Goal: Information Seeking & Learning: Learn about a topic

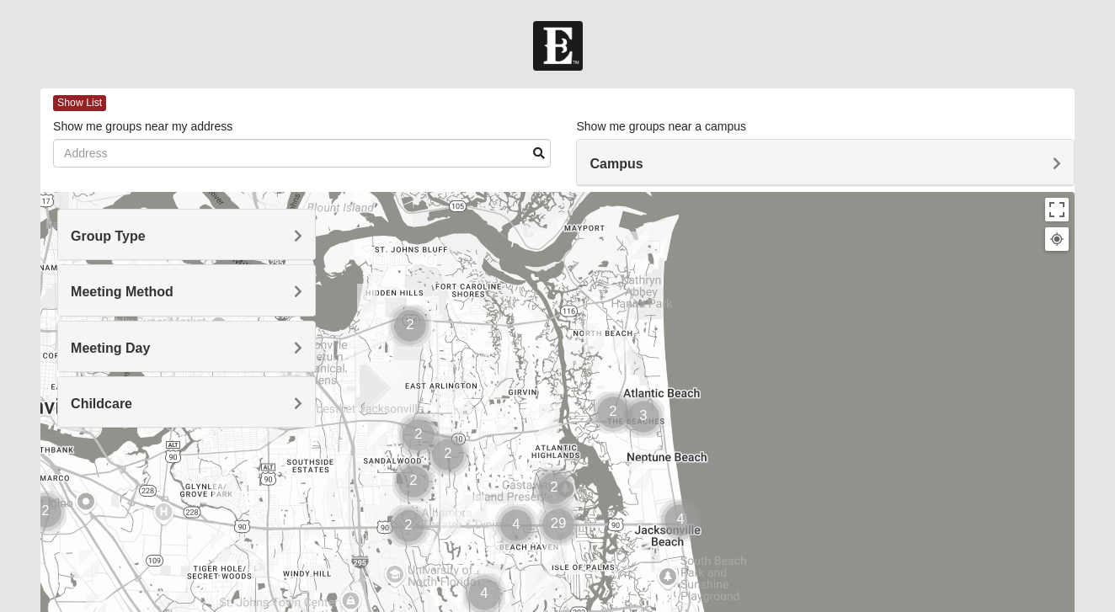
scroll to position [4, 0]
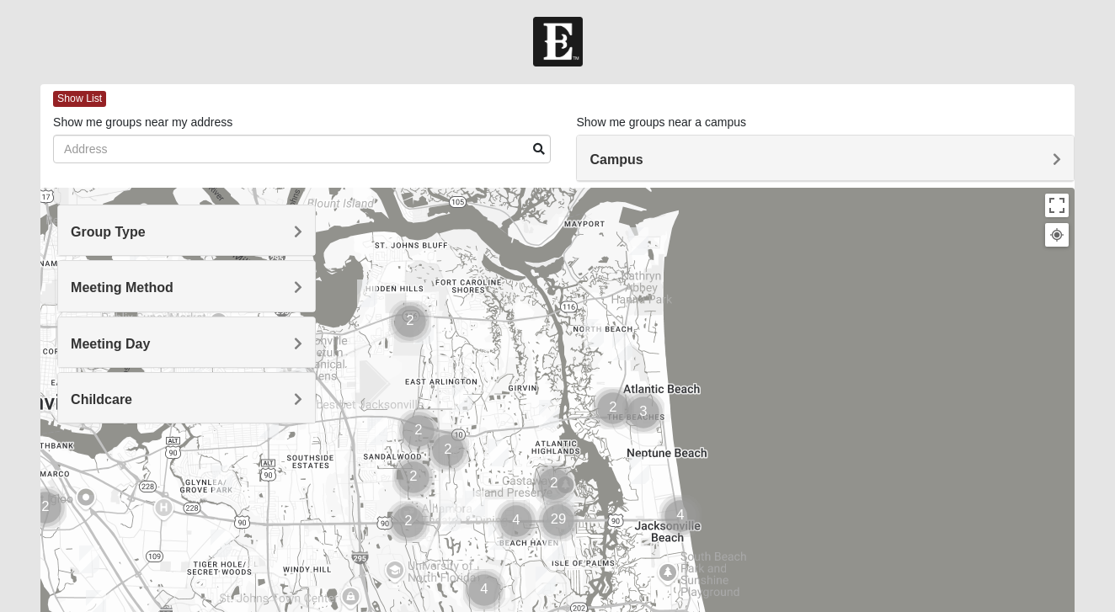
click at [283, 255] on div "Group Type Mixed Group Men Only Women Only 1825" at bounding box center [186, 230] width 259 height 51
click at [275, 215] on div "Group Type" at bounding box center [186, 230] width 257 height 50
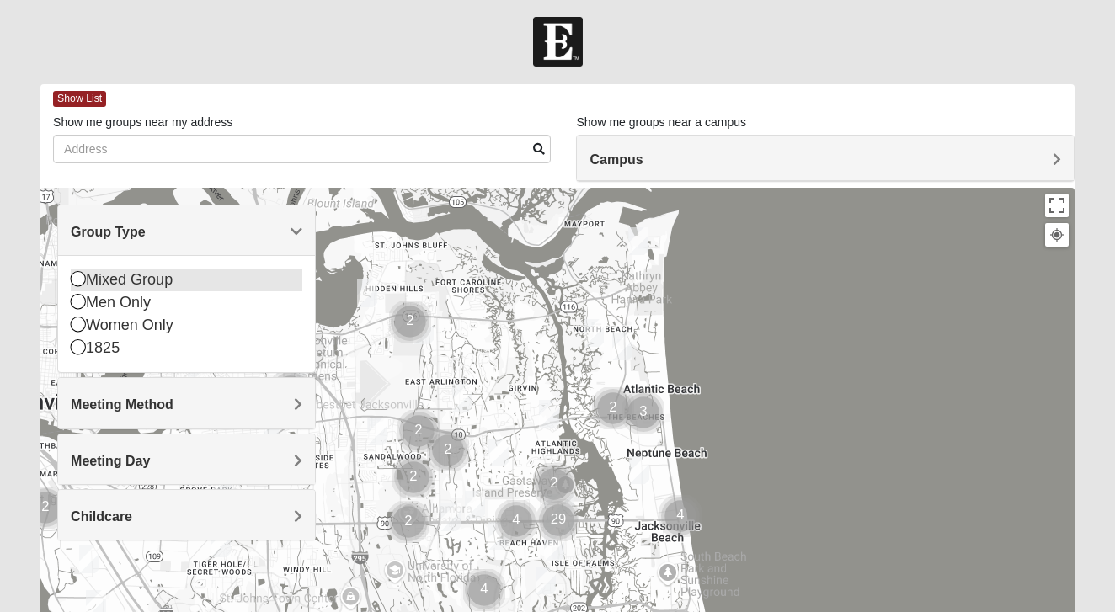
click at [119, 284] on div "Mixed Group" at bounding box center [187, 280] width 232 height 23
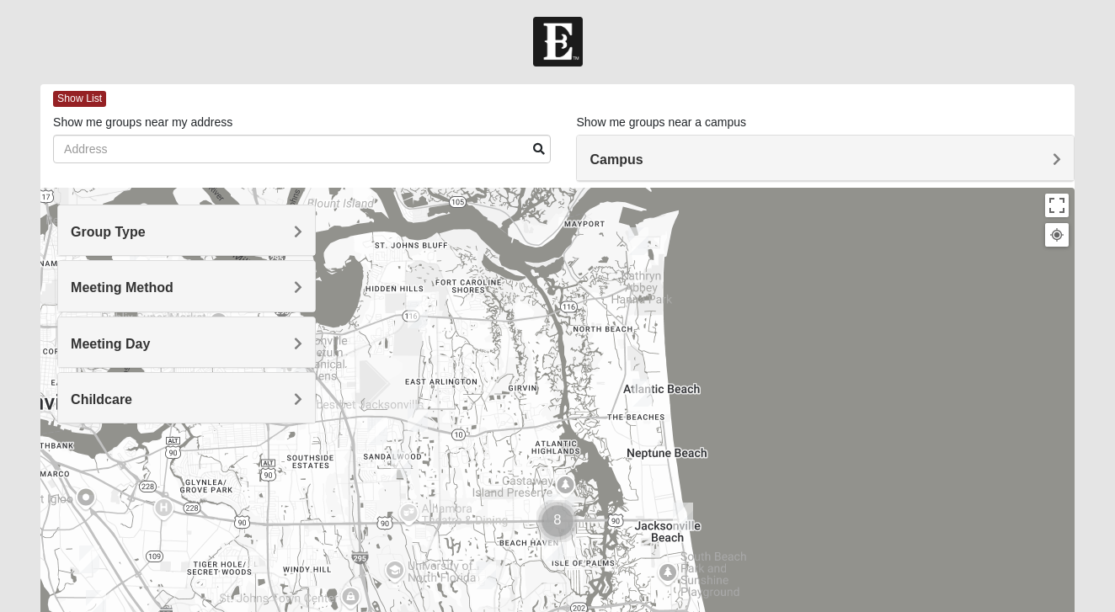
click at [219, 295] on h4 "Meeting Method" at bounding box center [187, 288] width 232 height 16
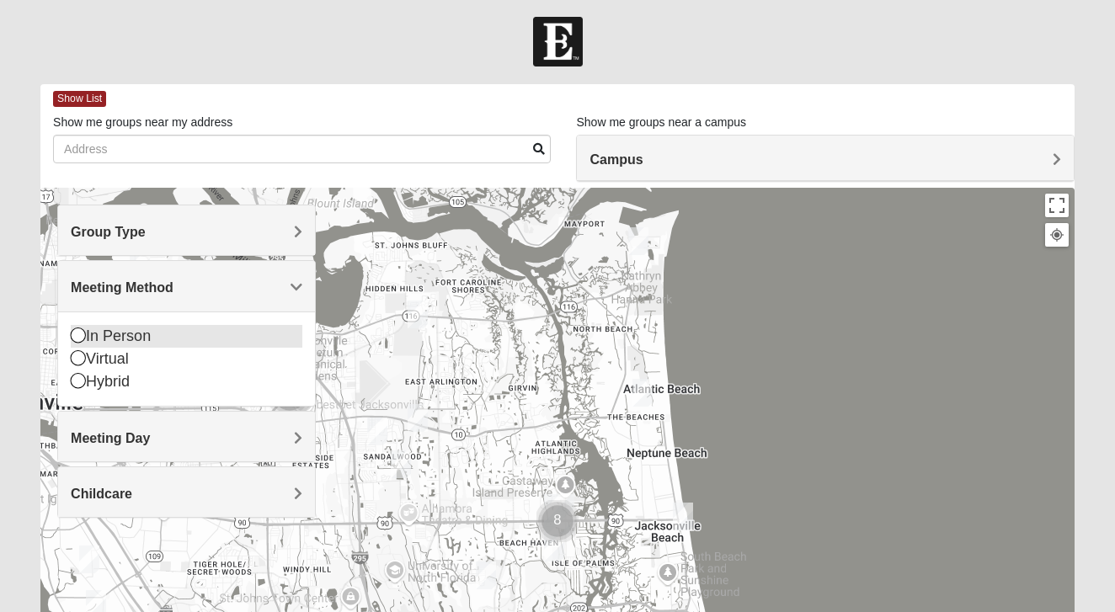
click at [146, 329] on div "In Person" at bounding box center [187, 336] width 232 height 23
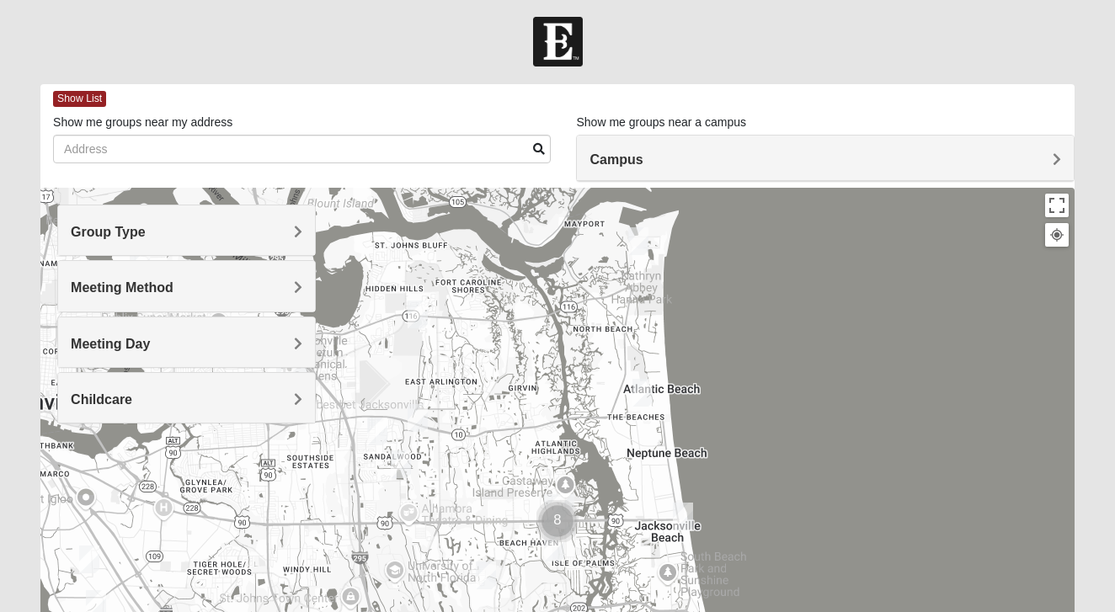
click at [259, 349] on h4 "Meeting Day" at bounding box center [187, 344] width 232 height 16
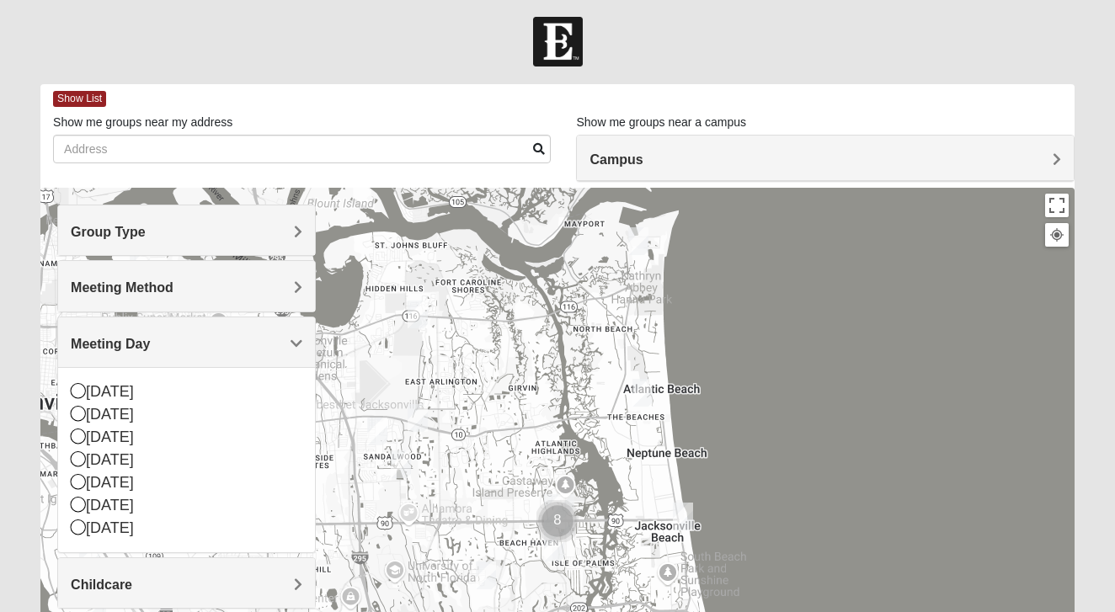
click at [259, 349] on h4 "Meeting Day" at bounding box center [187, 344] width 232 height 16
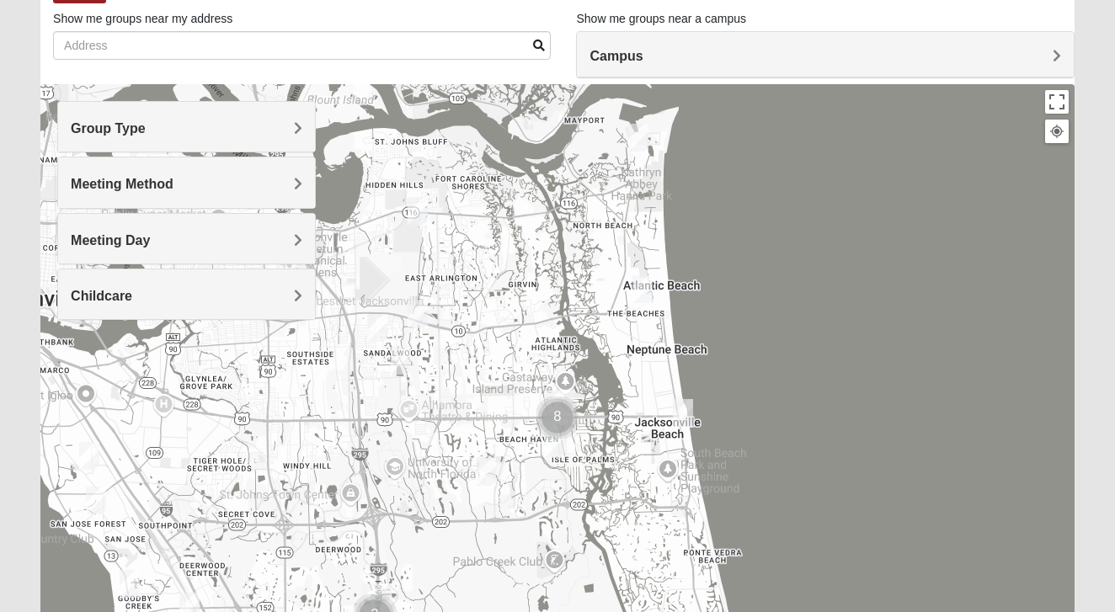
scroll to position [111, 0]
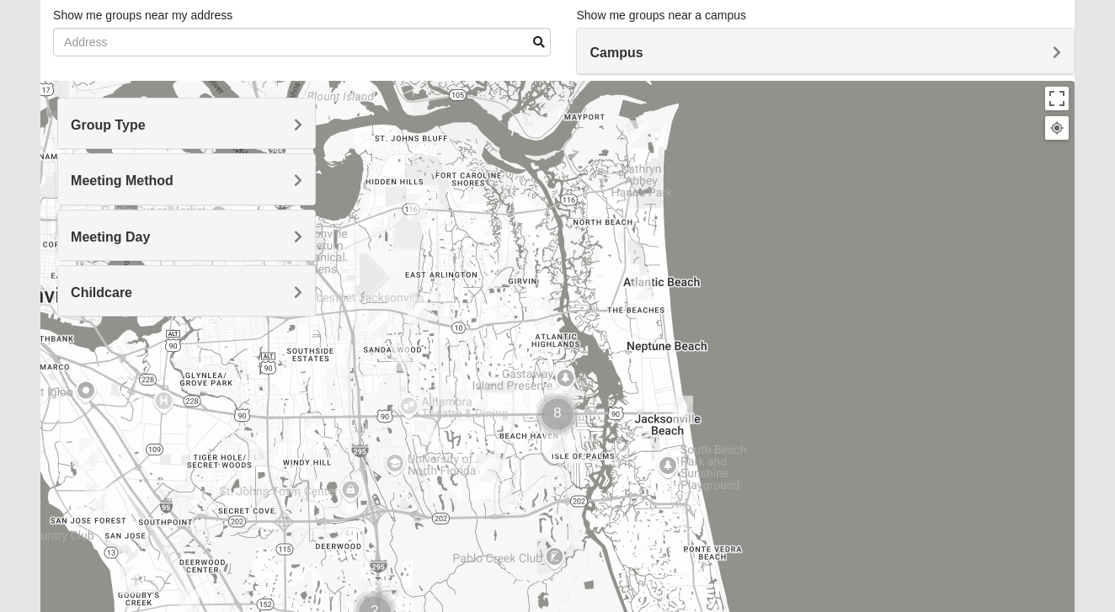
click at [271, 309] on div "Childcare" at bounding box center [186, 291] width 257 height 50
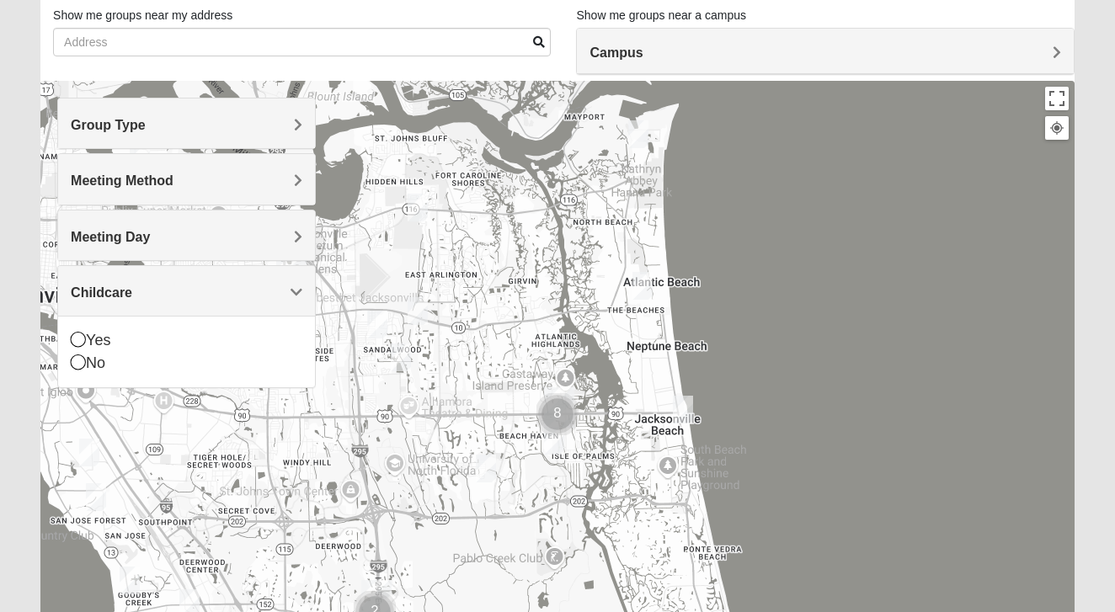
click at [264, 281] on div "Childcare" at bounding box center [186, 291] width 257 height 50
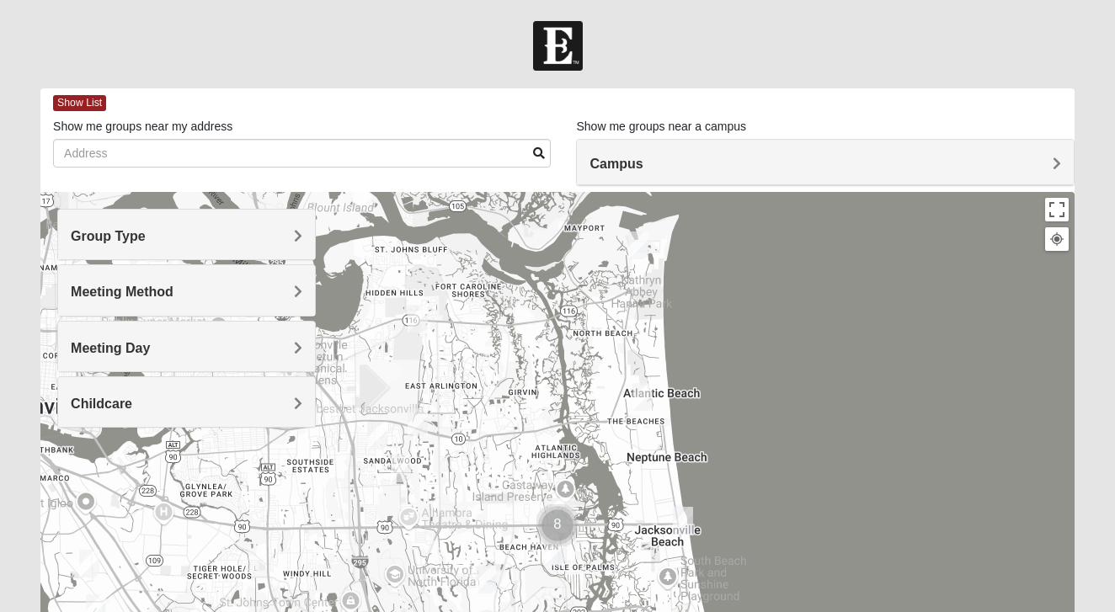
scroll to position [0, 0]
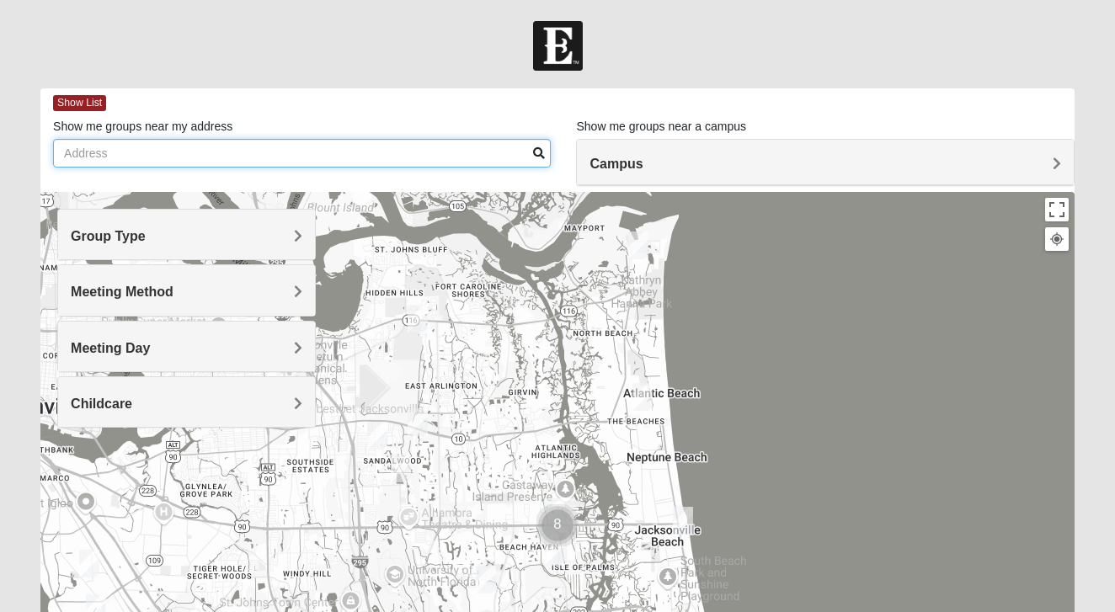
click at [241, 143] on input "Show me groups near my address" at bounding box center [302, 153] width 498 height 29
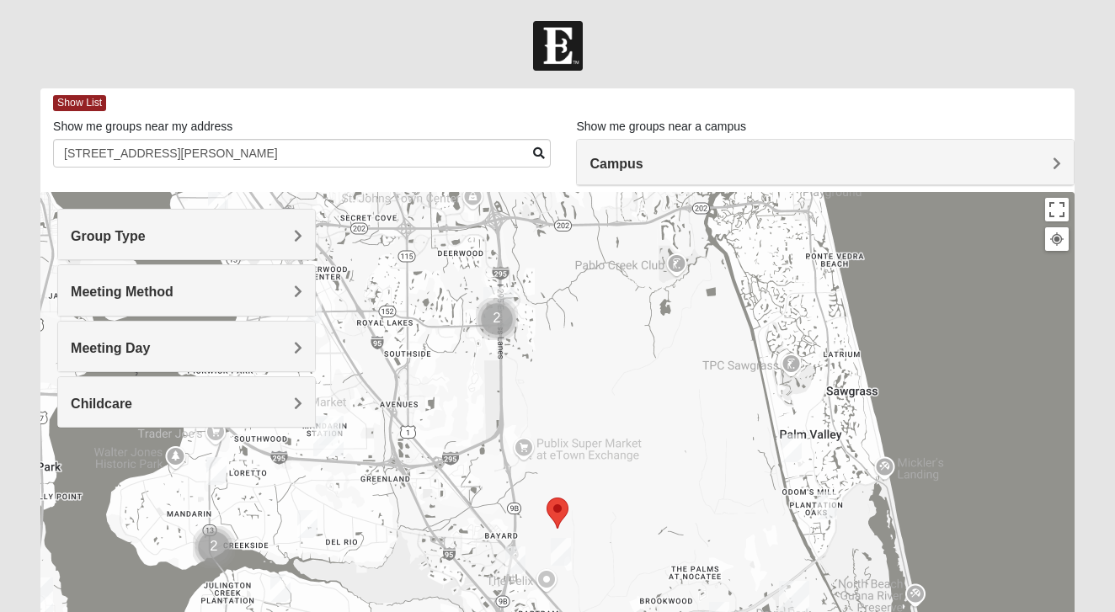
type input "[STREET_ADDRESS][PERSON_NAME]"
click at [338, 436] on img "Mandarin" at bounding box center [328, 436] width 30 height 40
click at [362, 381] on div "4911 Losco Rd Jacksonville, FL 32257-1503" at bounding box center [334, 393] width 268 height 25
click at [332, 424] on img "Mandarin" at bounding box center [328, 436] width 30 height 40
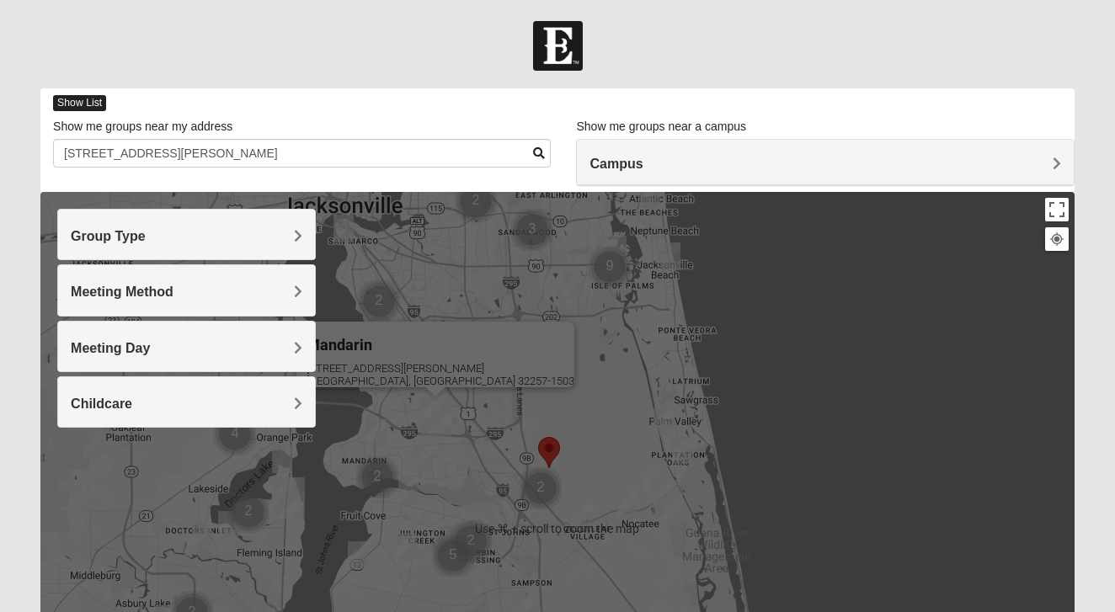
click at [87, 103] on span "Show List" at bounding box center [79, 103] width 53 height 16
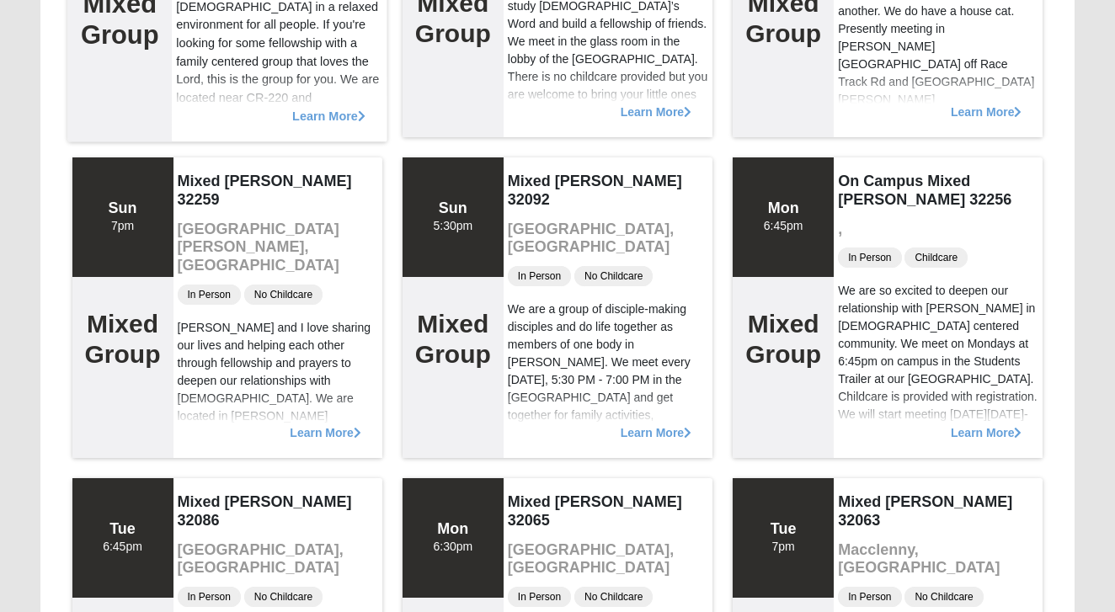
scroll to position [380, 0]
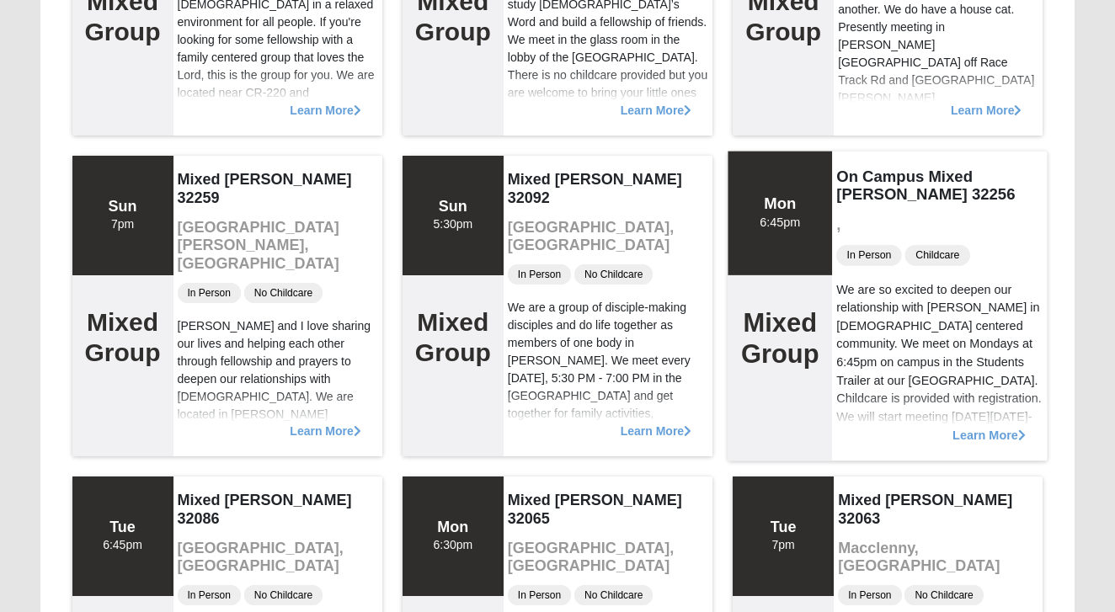
click at [974, 444] on div "Learn More" at bounding box center [940, 426] width 216 height 69
click at [982, 426] on span "Learn More" at bounding box center [988, 426] width 73 height 0
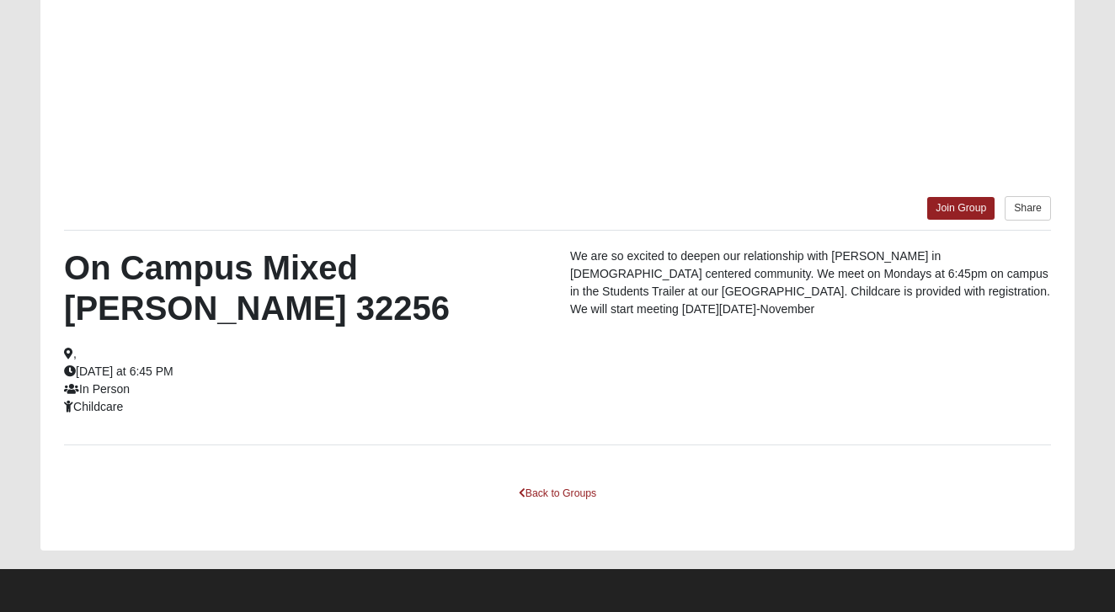
scroll to position [337, 0]
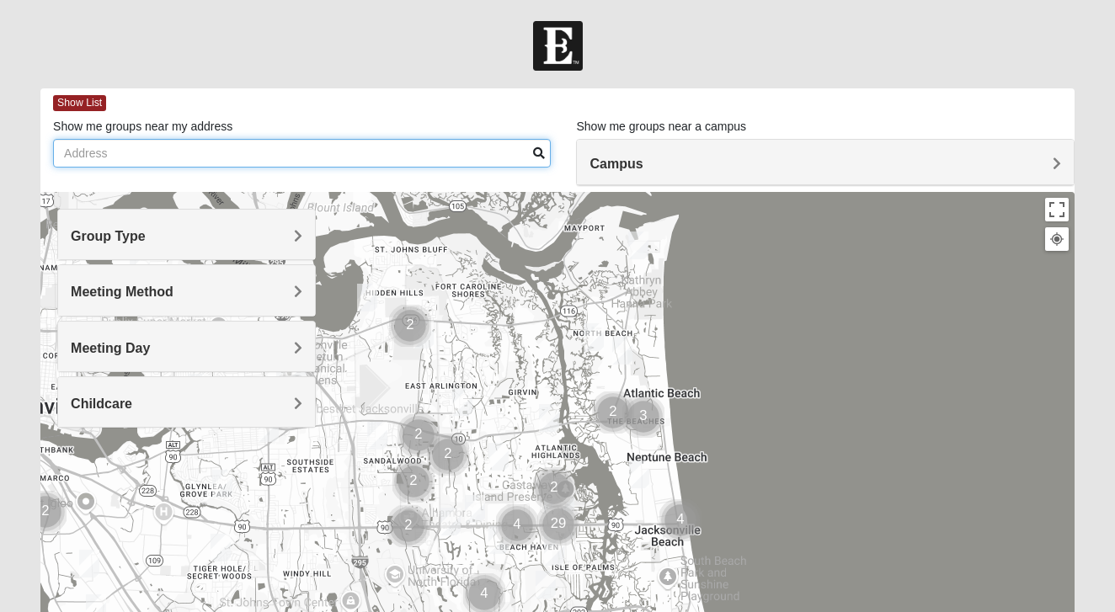
click at [177, 162] on input "Show me groups near my address" at bounding box center [302, 153] width 498 height 29
type input "[STREET_ADDRESS][PERSON_NAME]"
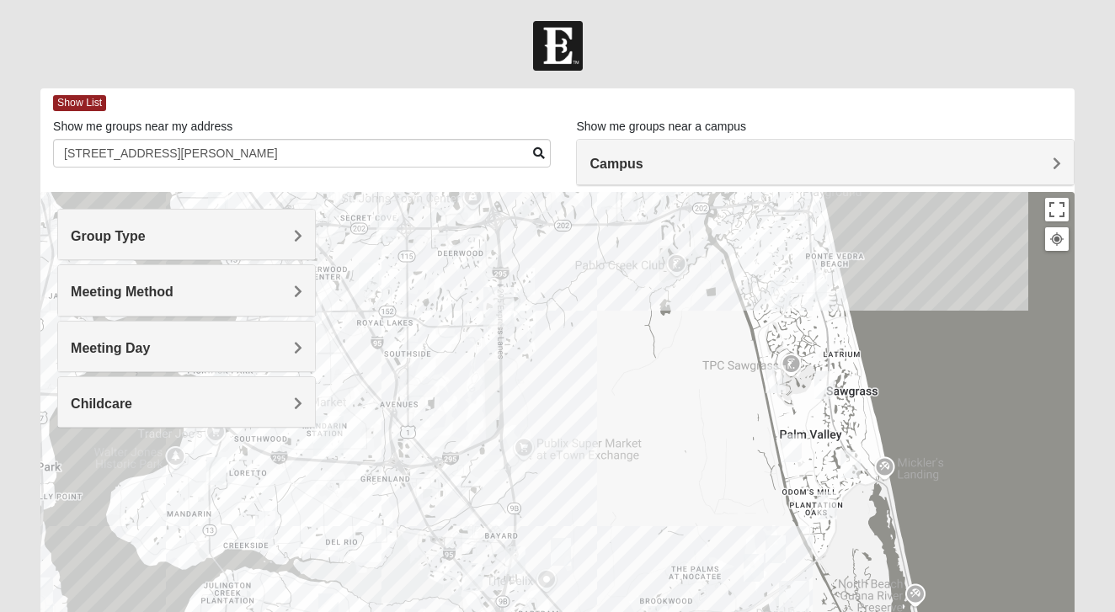
click at [141, 234] on span "Group Type" at bounding box center [108, 236] width 75 height 14
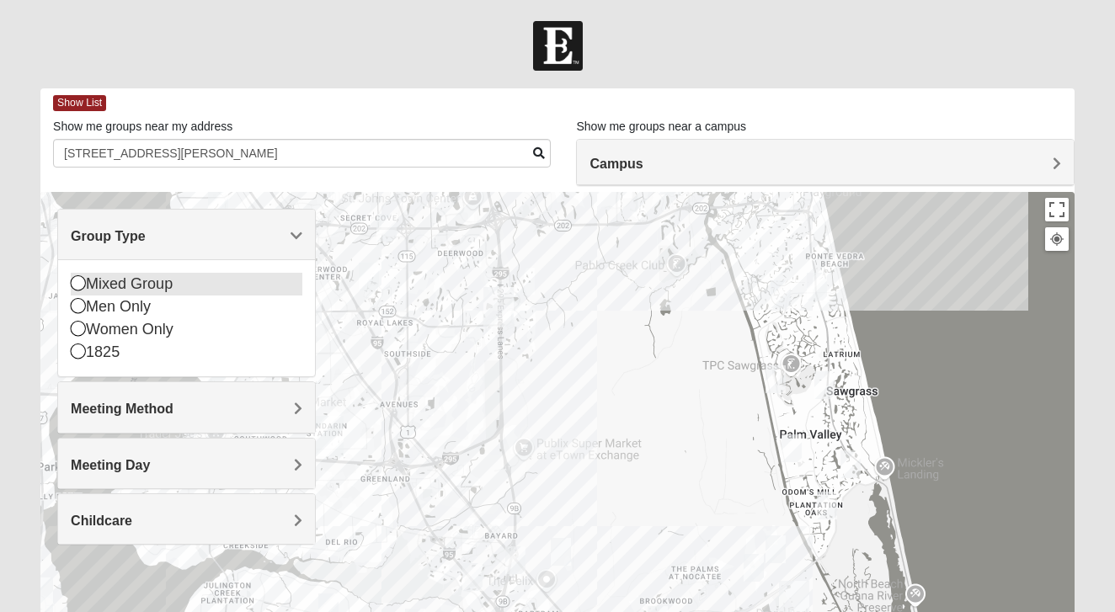
click at [113, 281] on div "Mixed Group" at bounding box center [187, 284] width 232 height 23
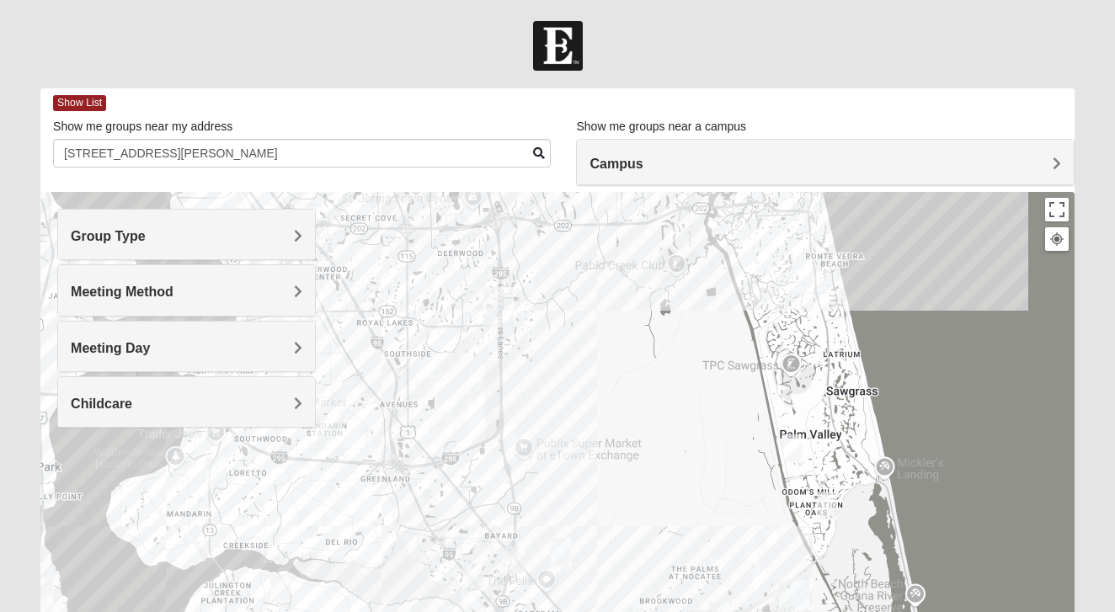
click at [130, 306] on div "Meeting Method" at bounding box center [186, 290] width 257 height 50
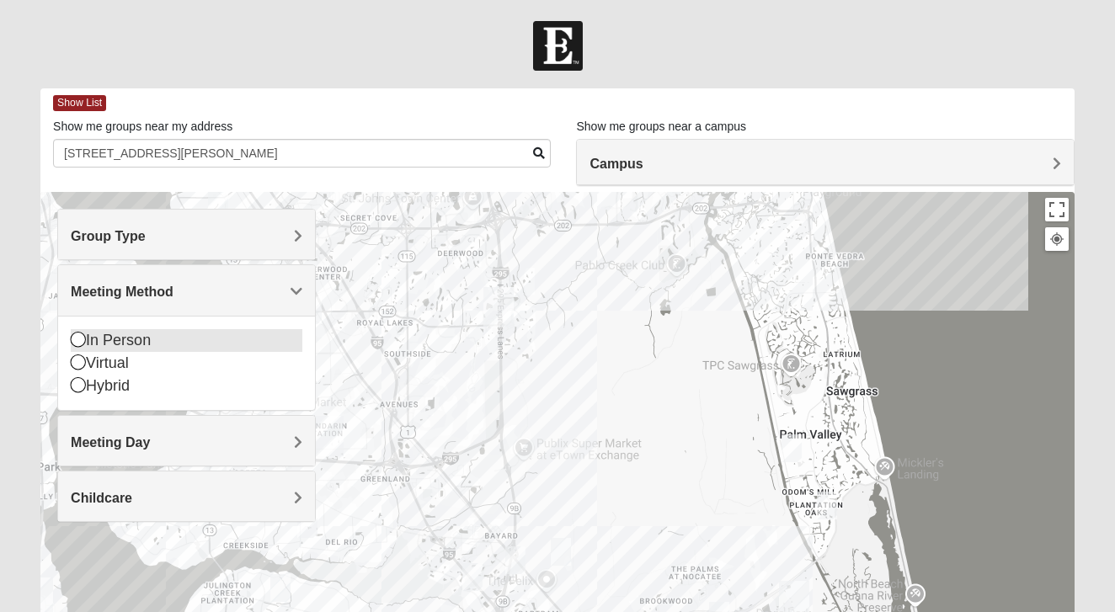
click at [120, 339] on div "In Person" at bounding box center [187, 340] width 232 height 23
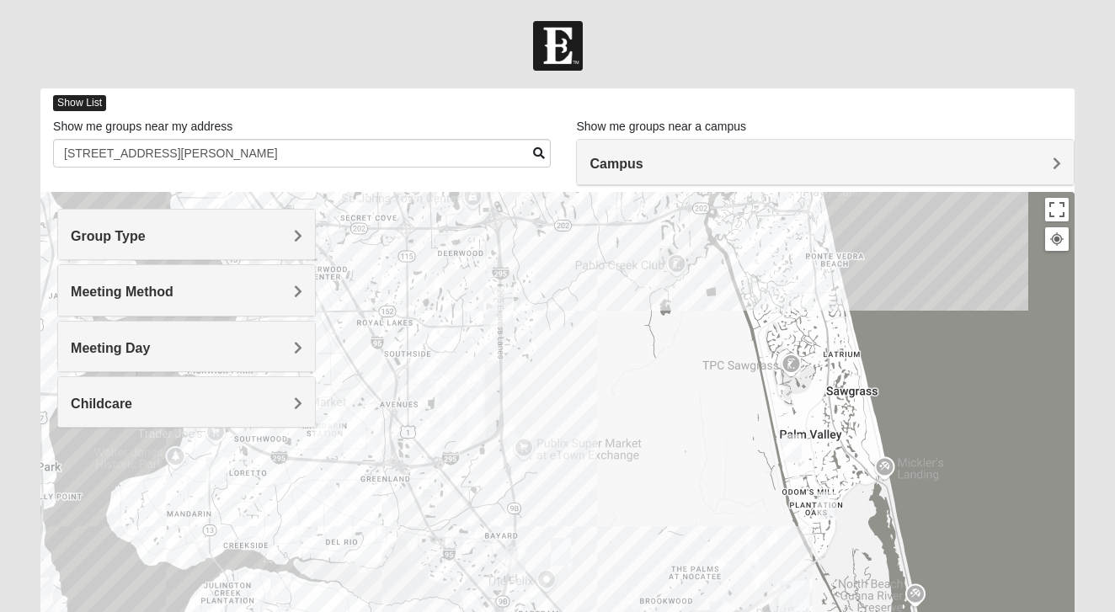
click at [84, 98] on span "Show List" at bounding box center [79, 103] width 53 height 16
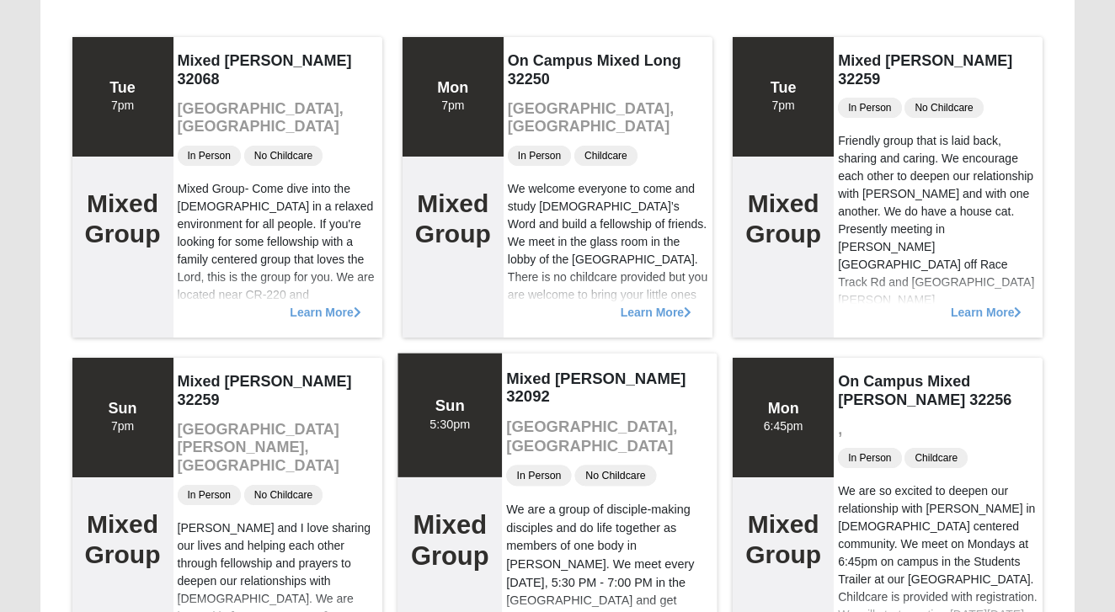
scroll to position [138, 0]
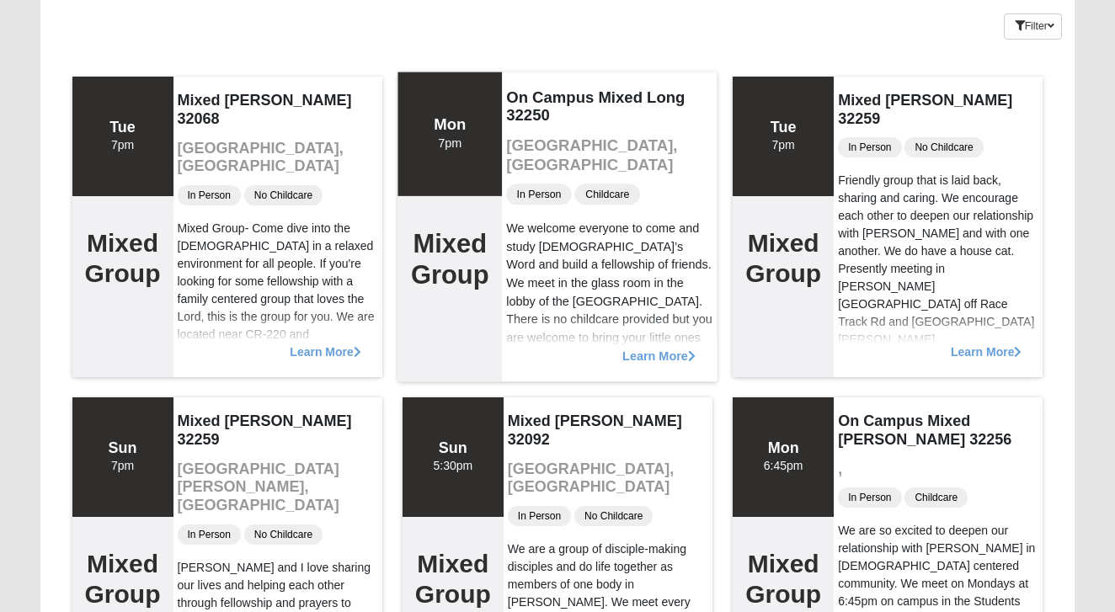
click at [675, 347] on span "Learn More" at bounding box center [658, 347] width 73 height 0
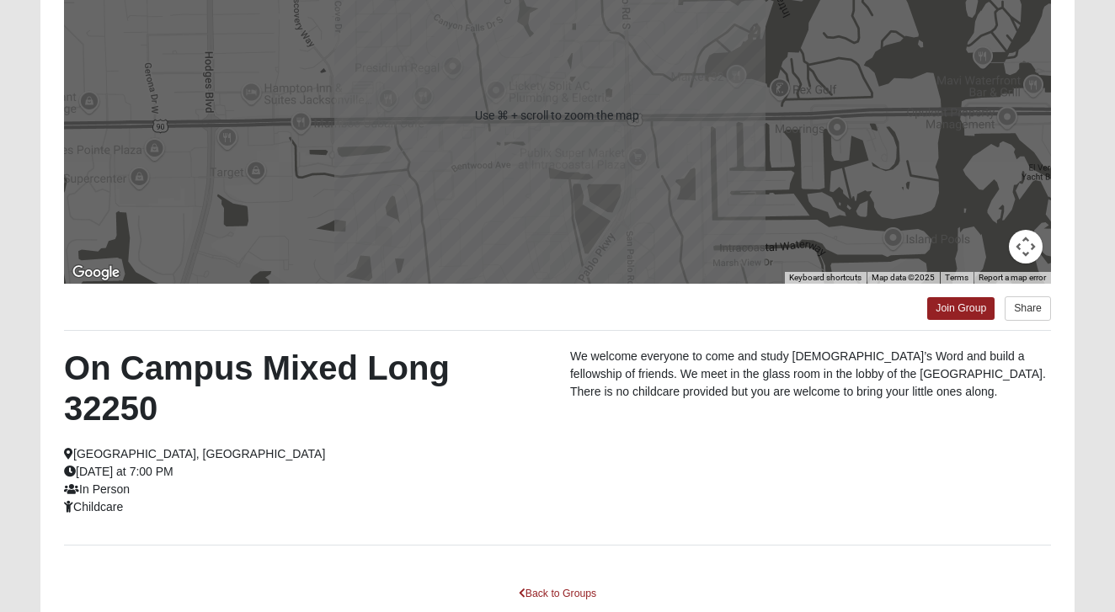
scroll to position [238, 0]
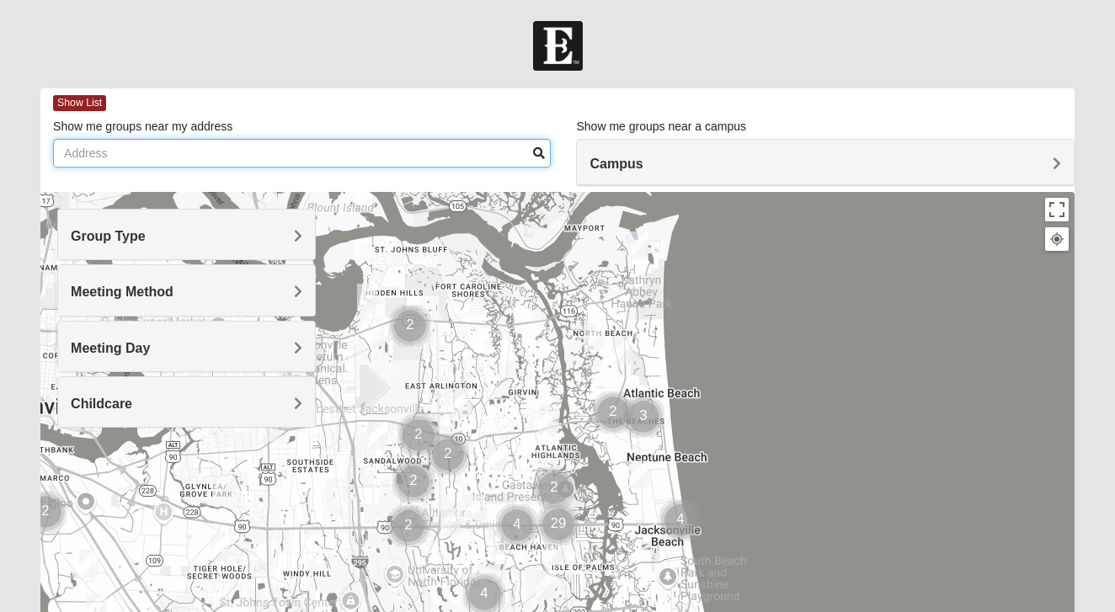
click at [208, 152] on input "Show me groups near my address" at bounding box center [302, 153] width 498 height 29
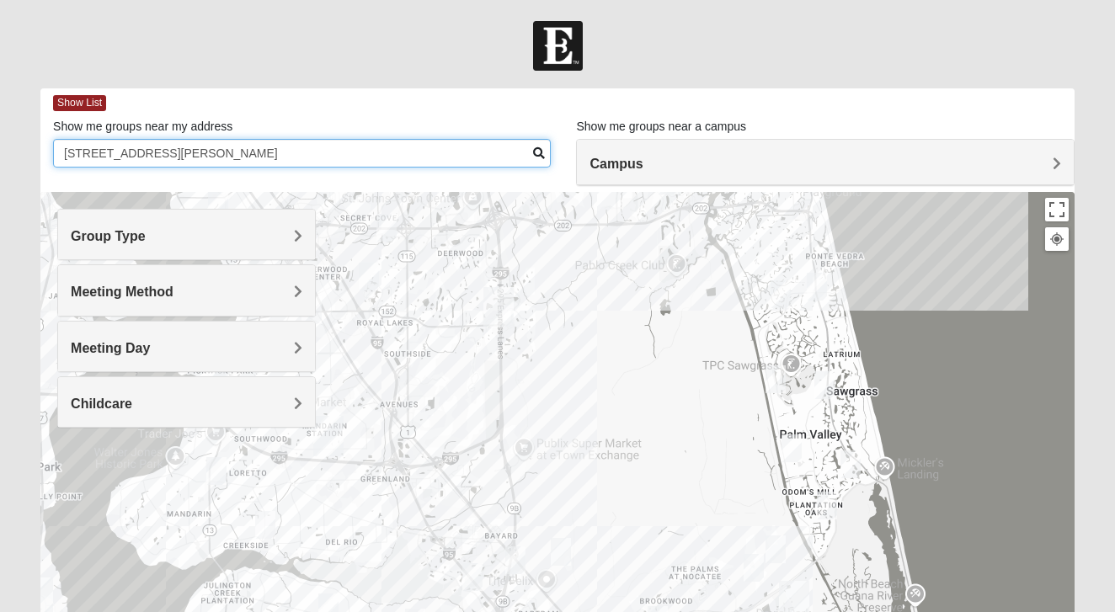
type input "[STREET_ADDRESS][PERSON_NAME]"
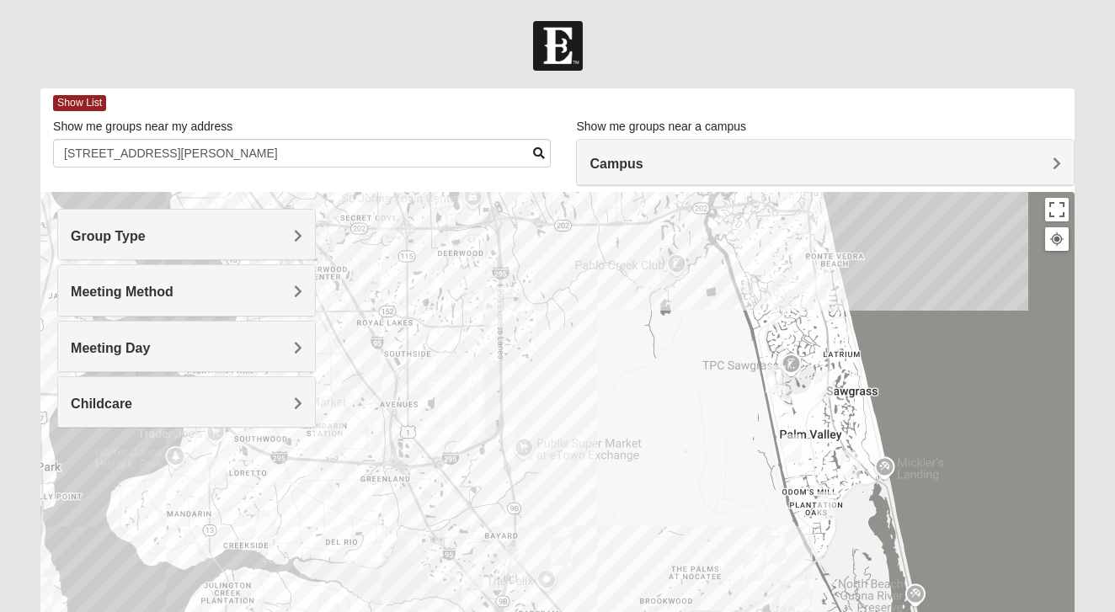
click at [185, 236] on h4 "Group Type" at bounding box center [187, 236] width 232 height 16
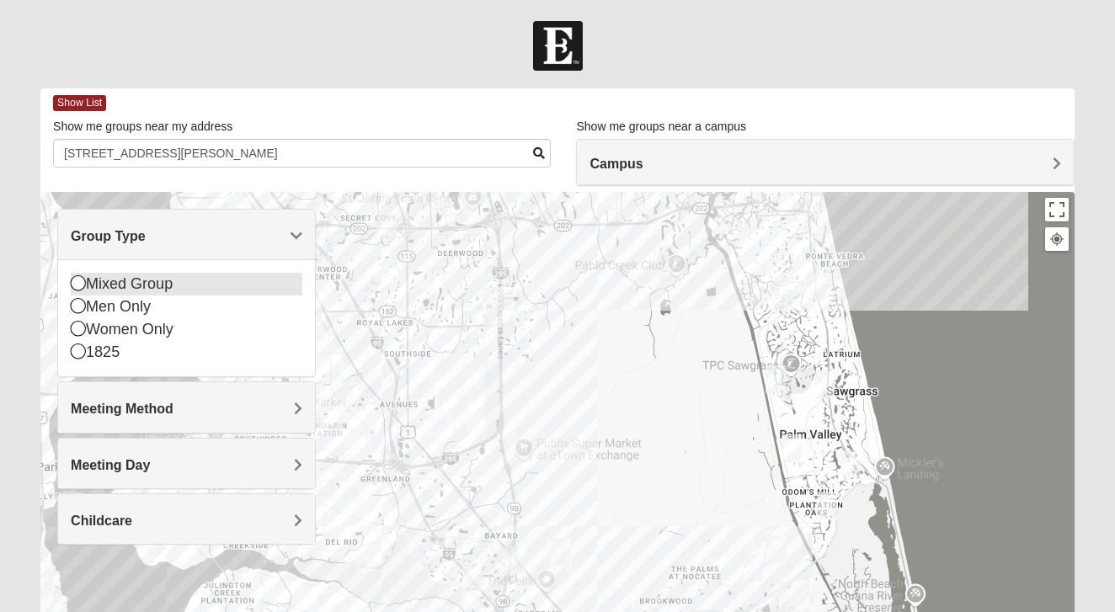
click at [164, 280] on div "Mixed Group" at bounding box center [187, 284] width 232 height 23
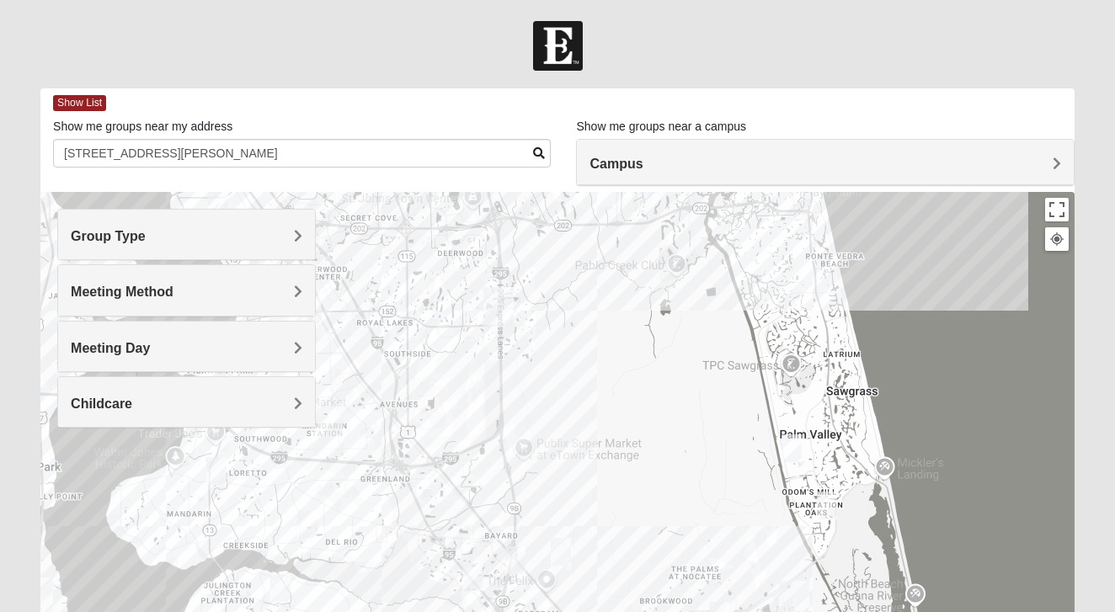
click at [168, 286] on span "Meeting Method" at bounding box center [122, 292] width 103 height 14
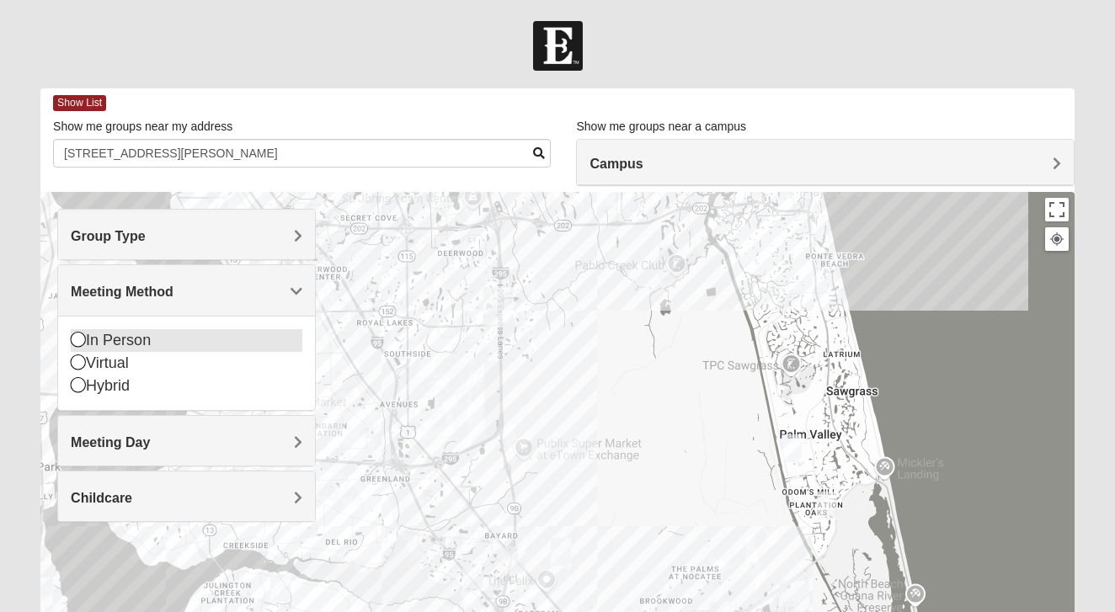
click at [132, 339] on div "In Person" at bounding box center [187, 340] width 232 height 23
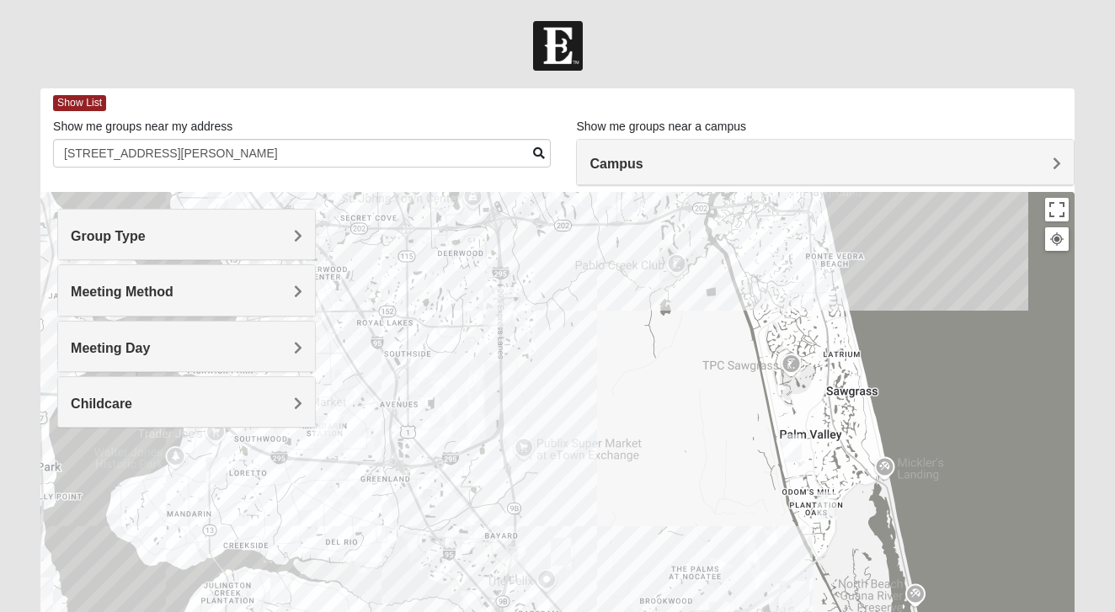
click at [87, 94] on div "Show List" at bounding box center [564, 102] width 1022 height 29
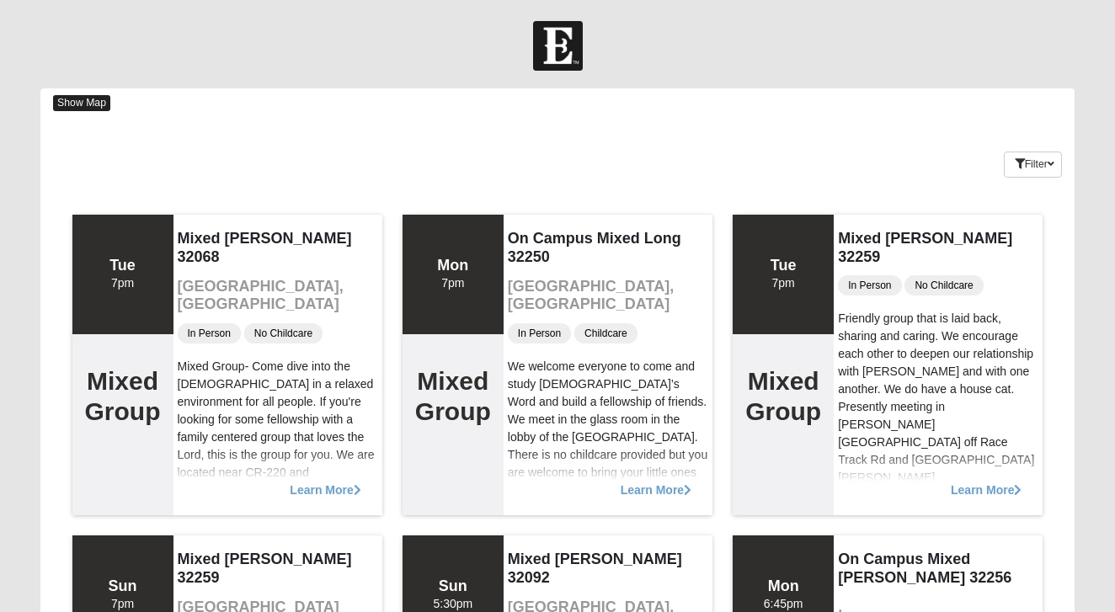
click at [84, 103] on span "Show Map" at bounding box center [81, 103] width 57 height 16
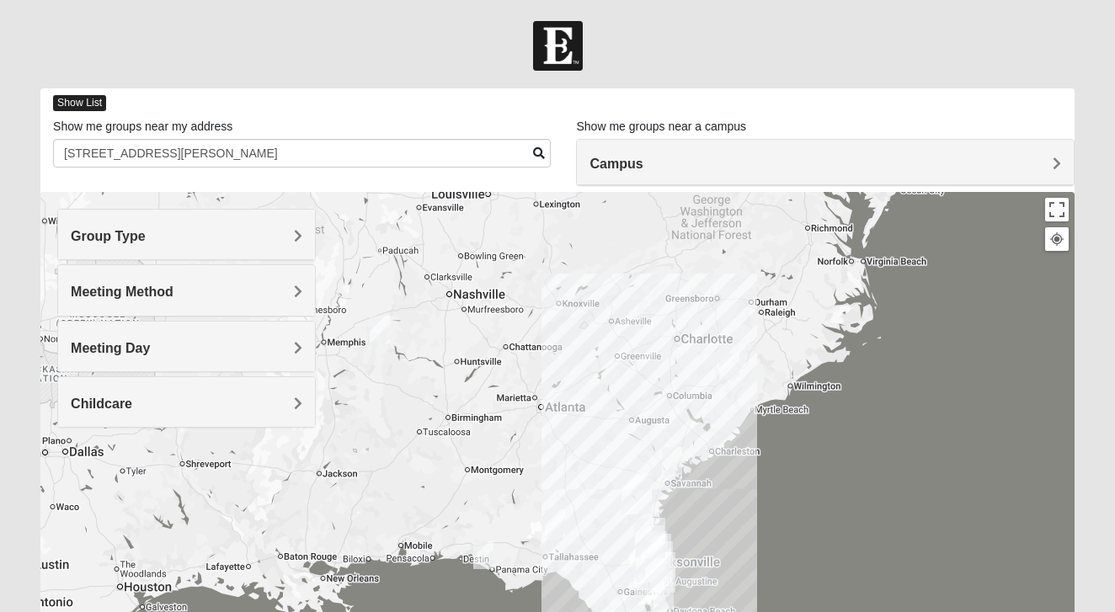
click at [93, 100] on span "Show List" at bounding box center [79, 103] width 53 height 16
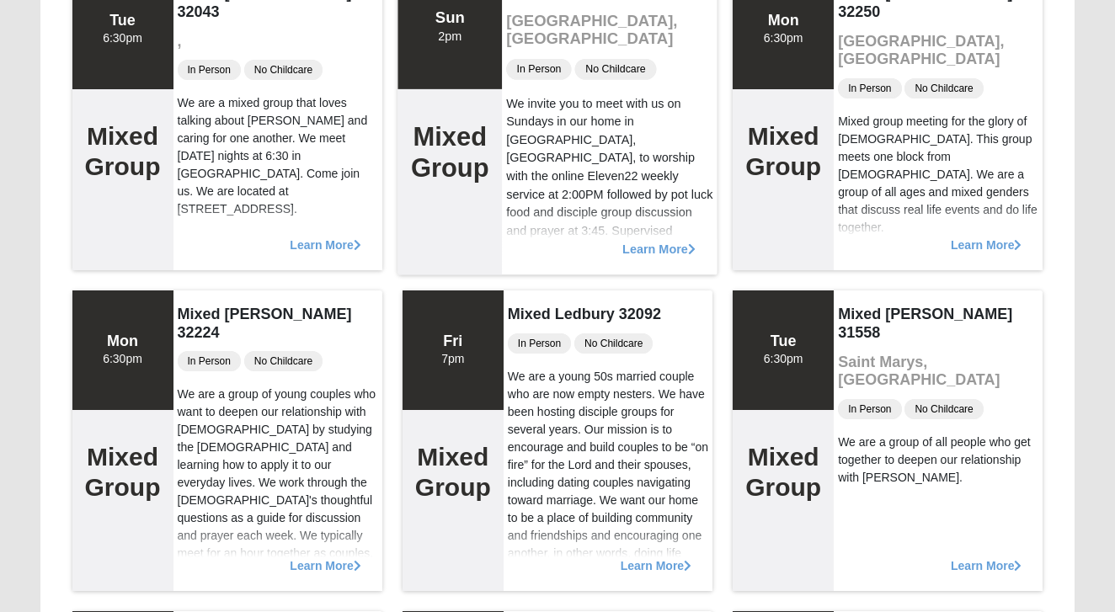
scroll to position [1214, 0]
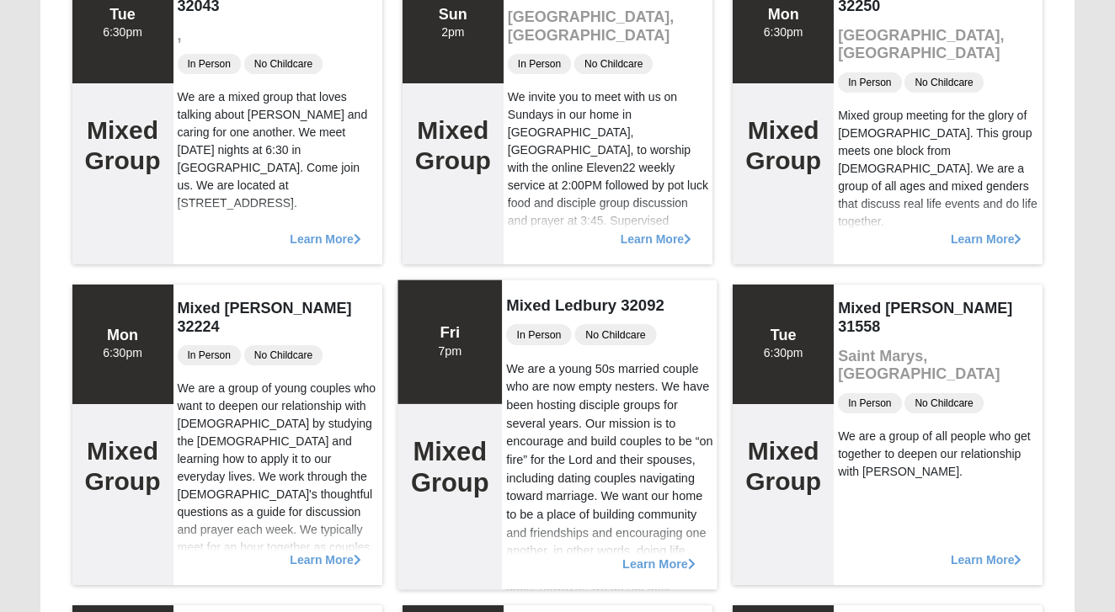
click at [559, 484] on div "We are a young 50s married couple who are now empty nesters. We have been hosti…" at bounding box center [609, 542] width 206 height 365
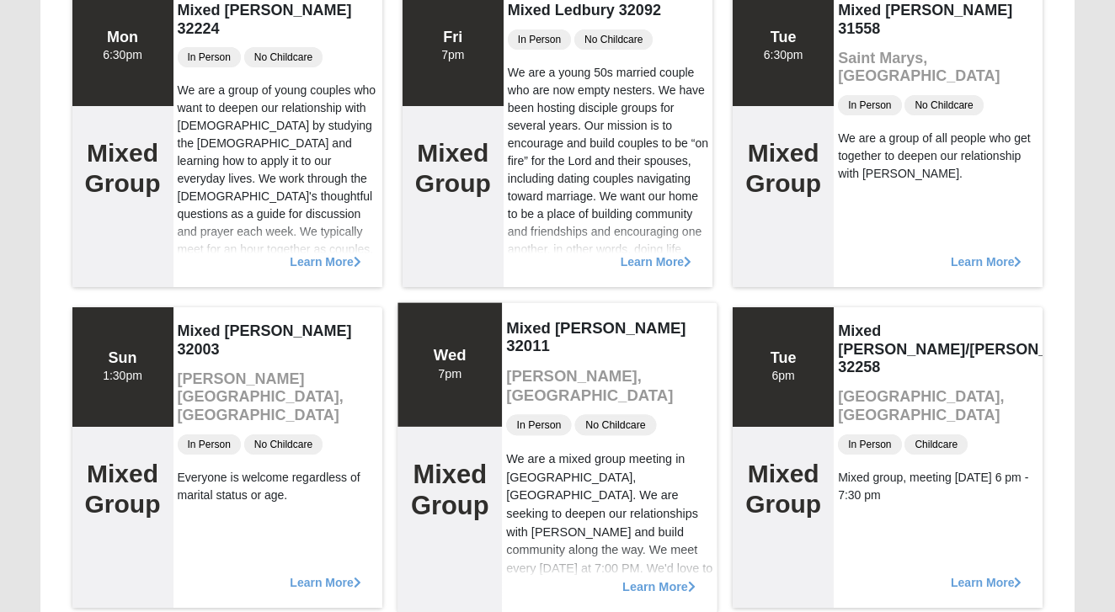
scroll to position [1506, 0]
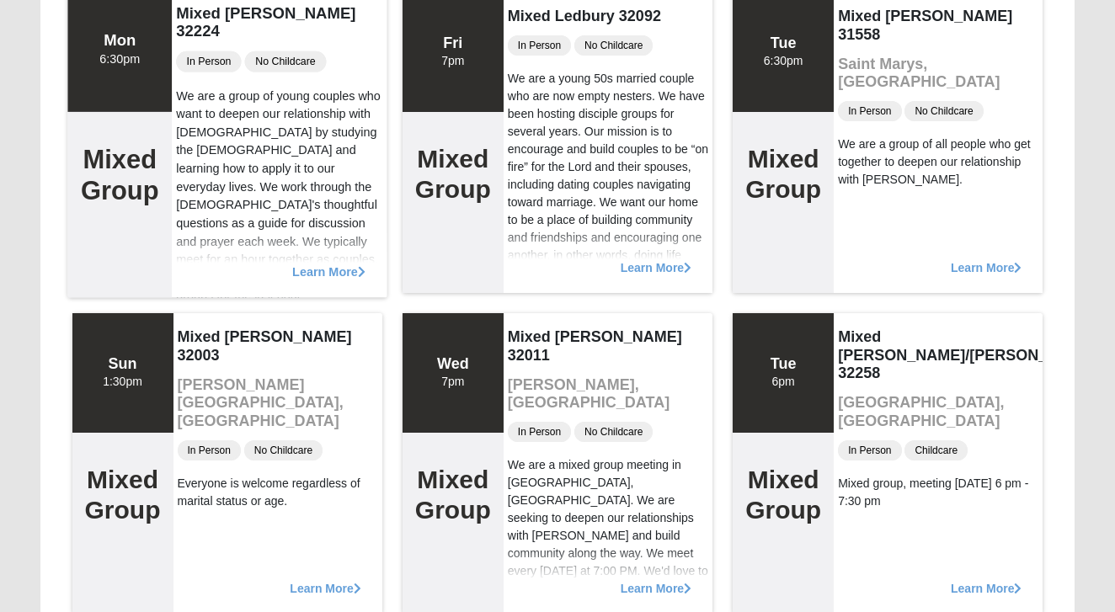
click at [336, 279] on div "Learn More" at bounding box center [280, 262] width 216 height 69
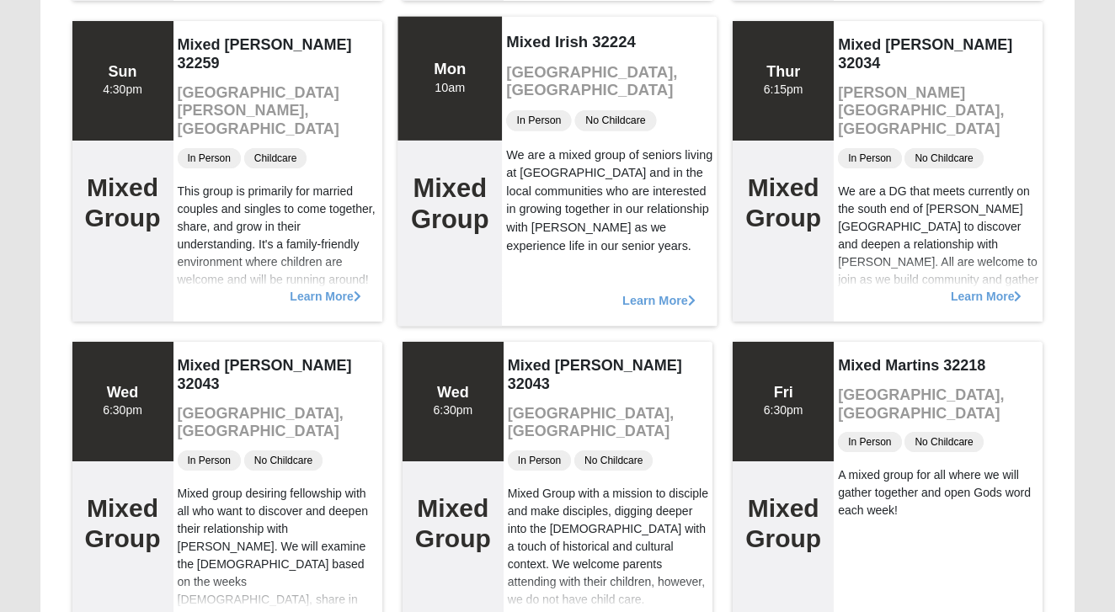
scroll to position [5343, 0]
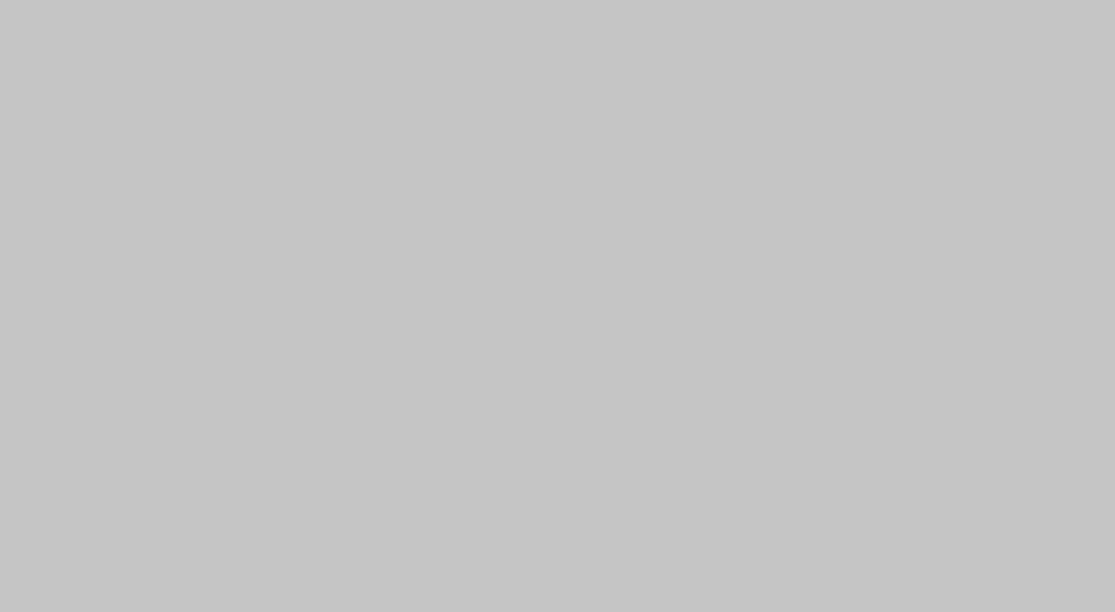
scroll to position [1384, 0]
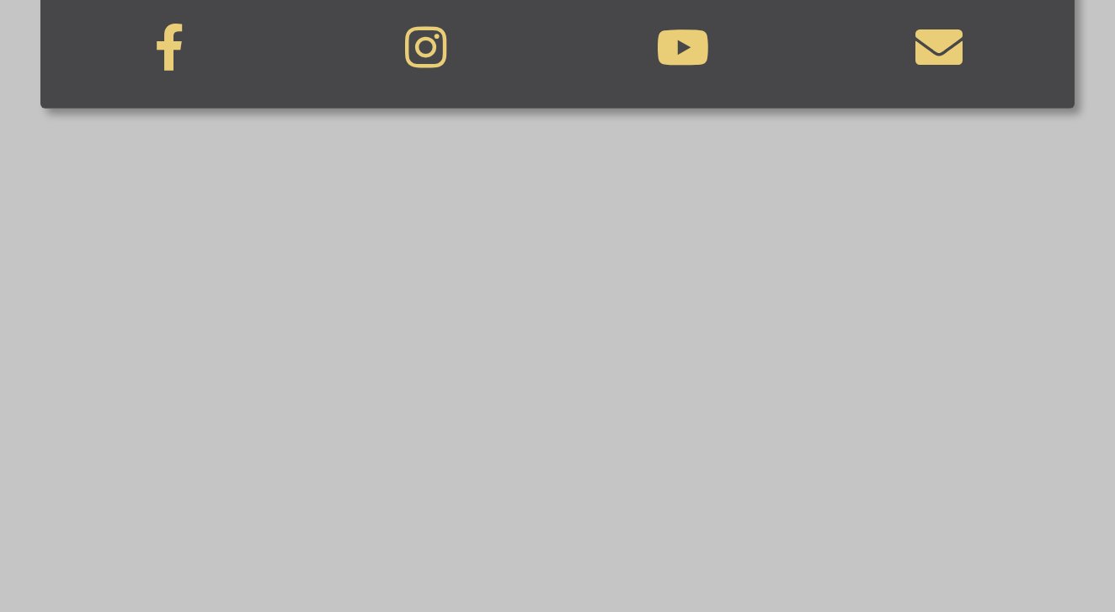
scroll to position [940, 0]
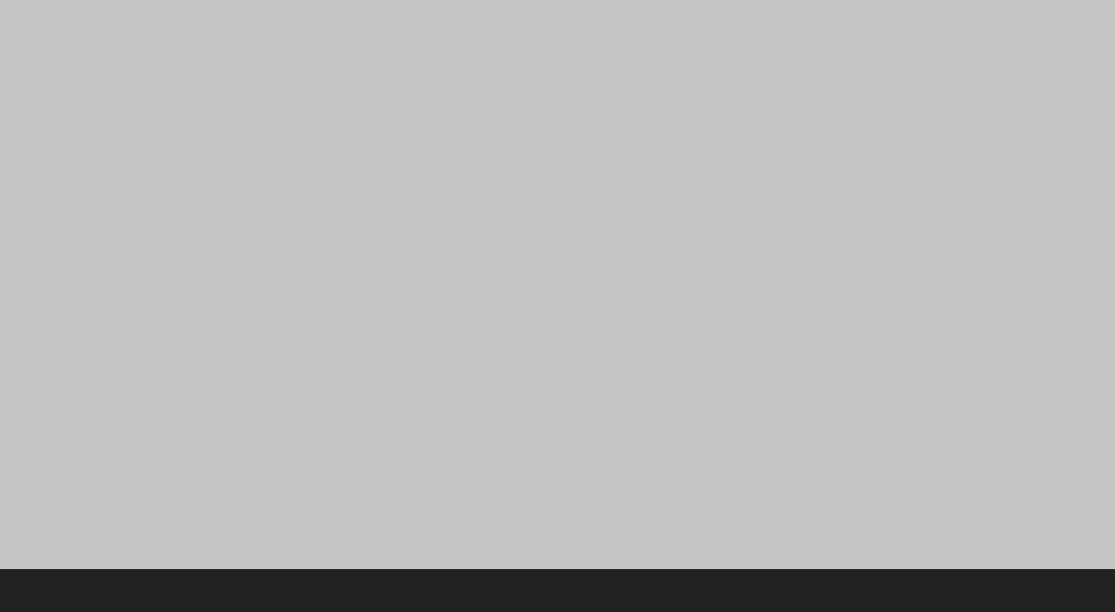
scroll to position [1540, 0]
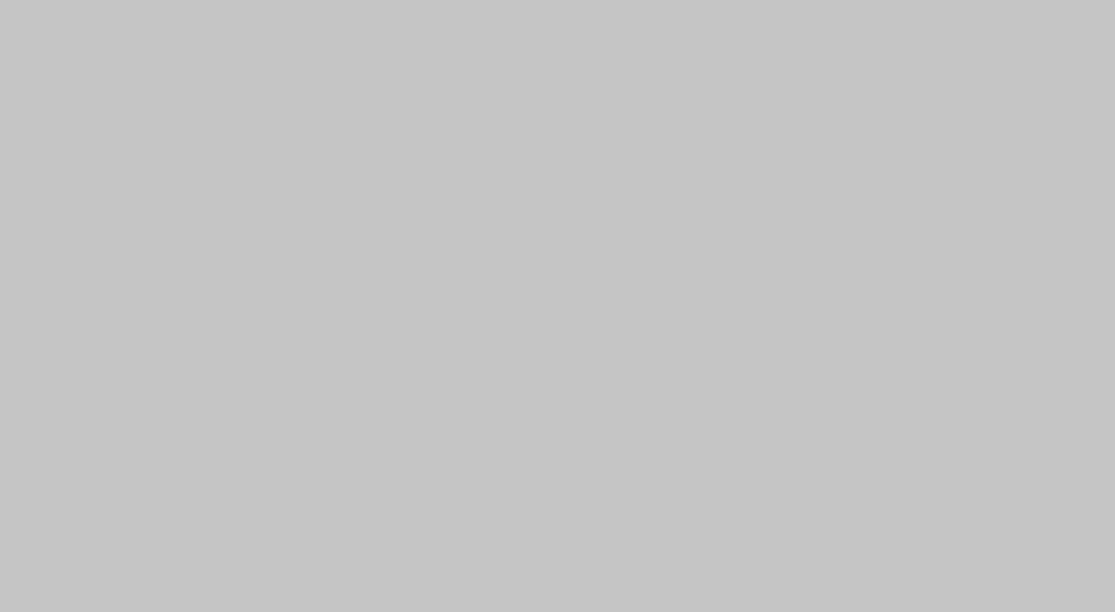
scroll to position [1021, 0]
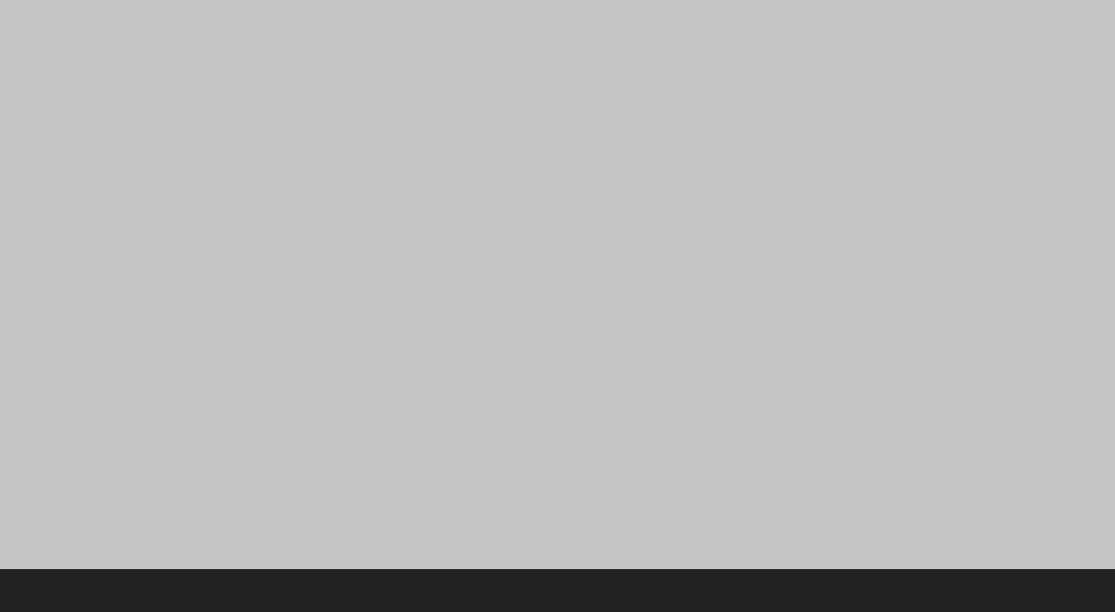
scroll to position [2118, 0]
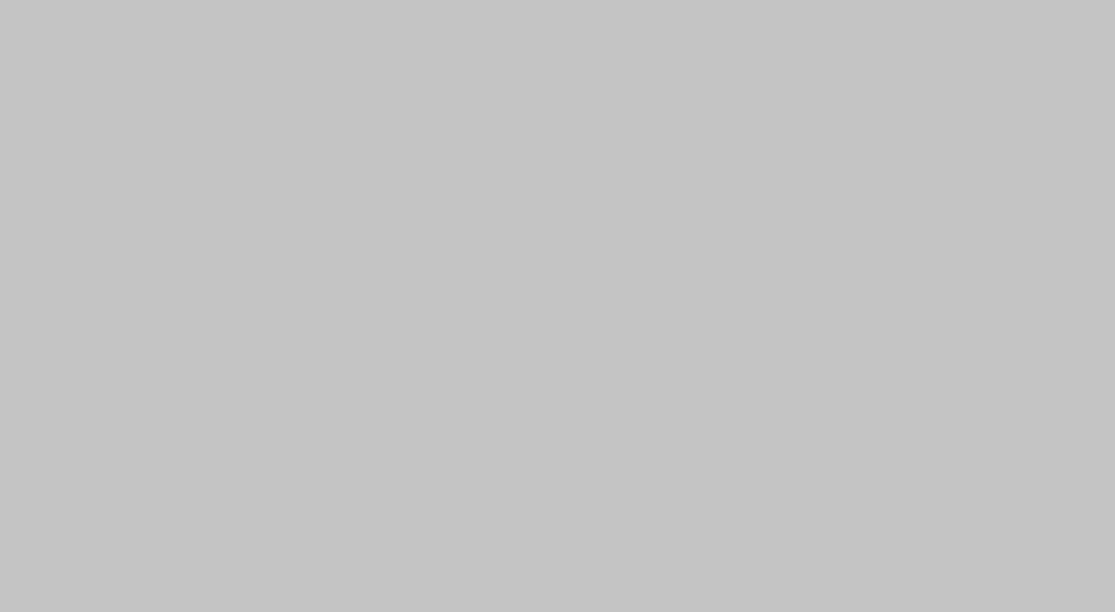
scroll to position [1155, 0]
